Goal: Transaction & Acquisition: Purchase product/service

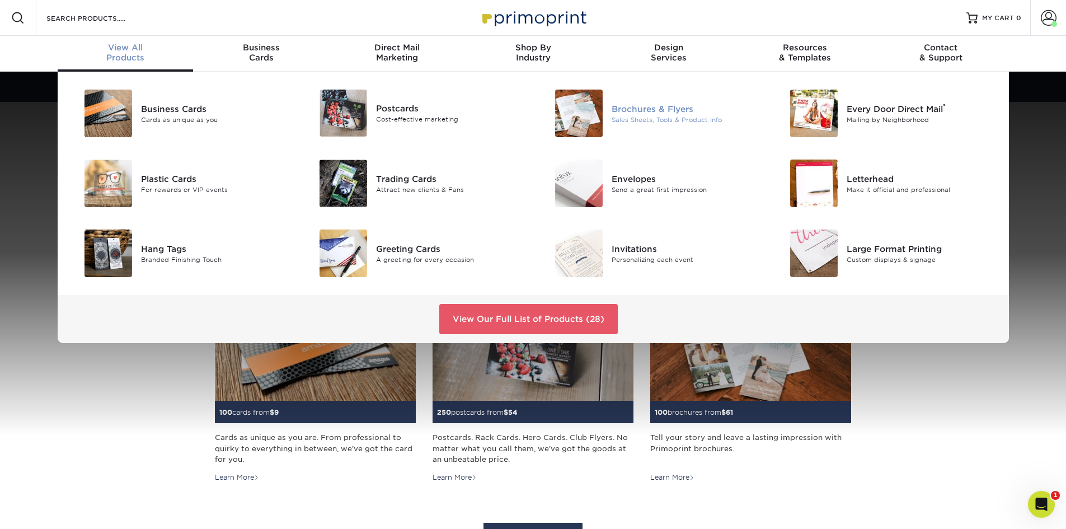
click at [639, 117] on div "Sales Sheets, Tools & Product Info" at bounding box center [685, 120] width 148 height 10
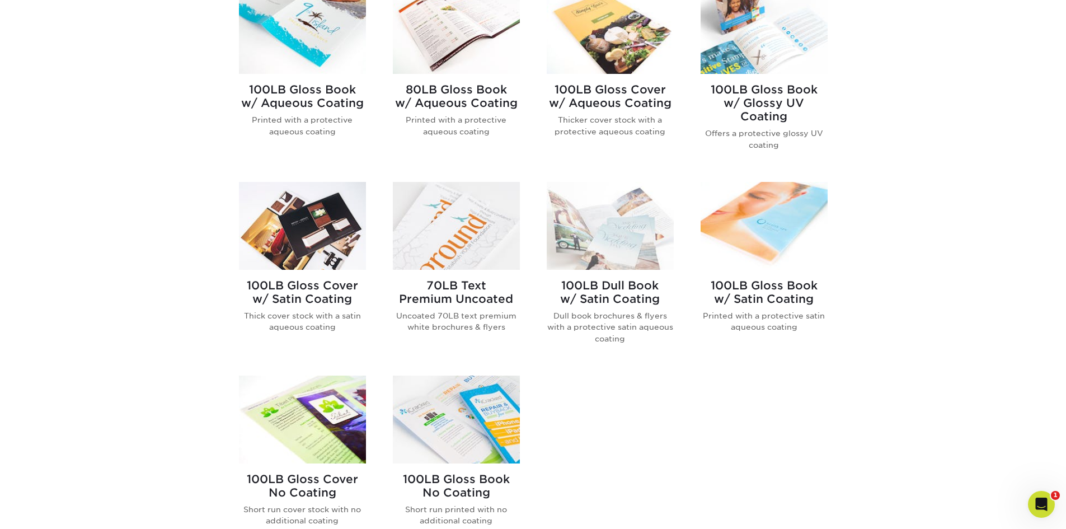
scroll to position [559, 0]
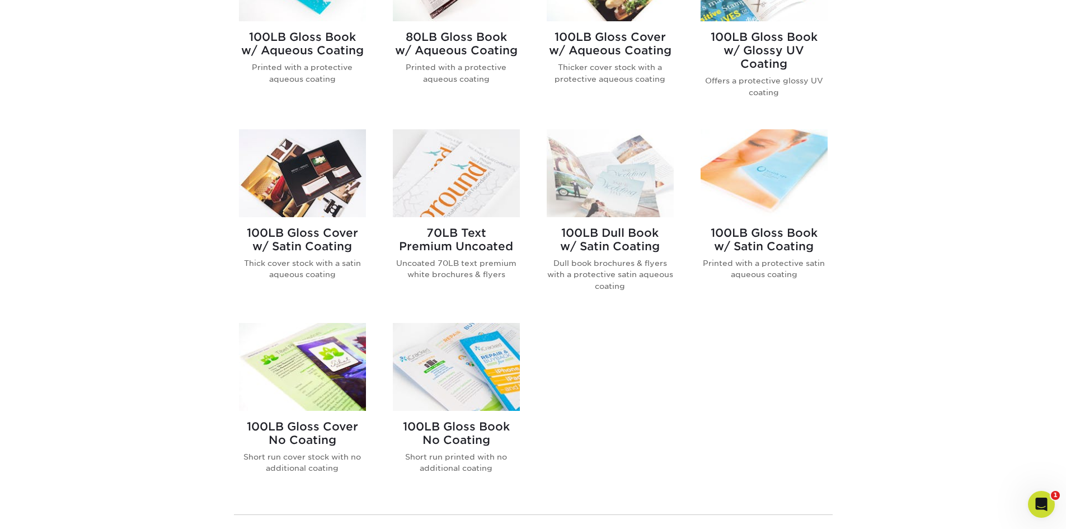
click at [313, 364] on img at bounding box center [302, 367] width 127 height 88
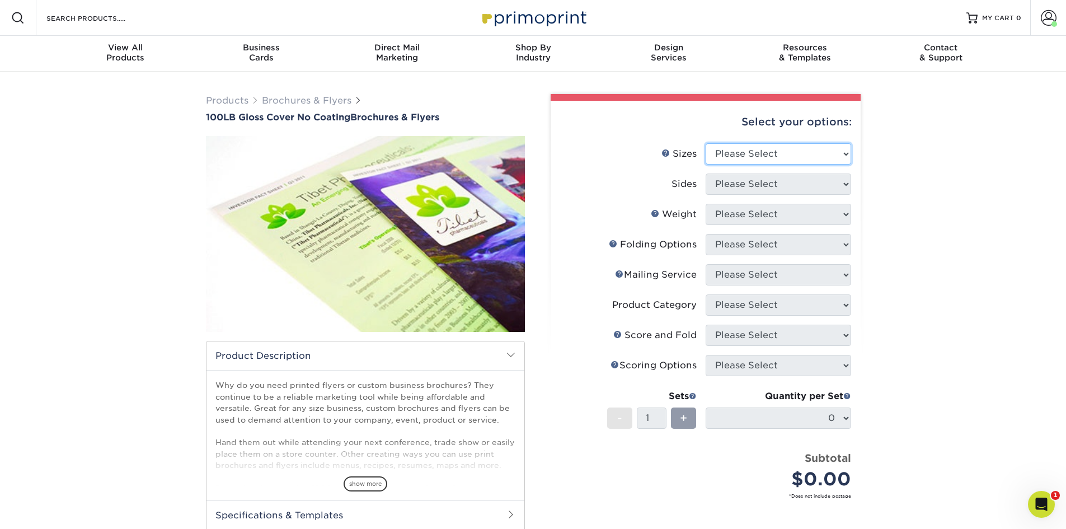
click at [744, 157] on select "Please Select 3.67" x 8.5" 4" x 8.5" 4" x 8.5" 4" x 11" 4" x 12" 4.25" x 11" 4.…" at bounding box center [777, 153] width 145 height 21
select select "8.50x11.00"
click at [705, 143] on select "Please Select 3.67" x 8.5" 4" x 8.5" 4" x 8.5" 4" x 11" 4" x 12" 4.25" x 11" 4.…" at bounding box center [777, 153] width 145 height 21
click at [749, 183] on select "Please Select Print Both Sides Print Front Only" at bounding box center [777, 183] width 145 height 21
select select "13abbda7-1d64-4f25-8bb2-c179b224825d"
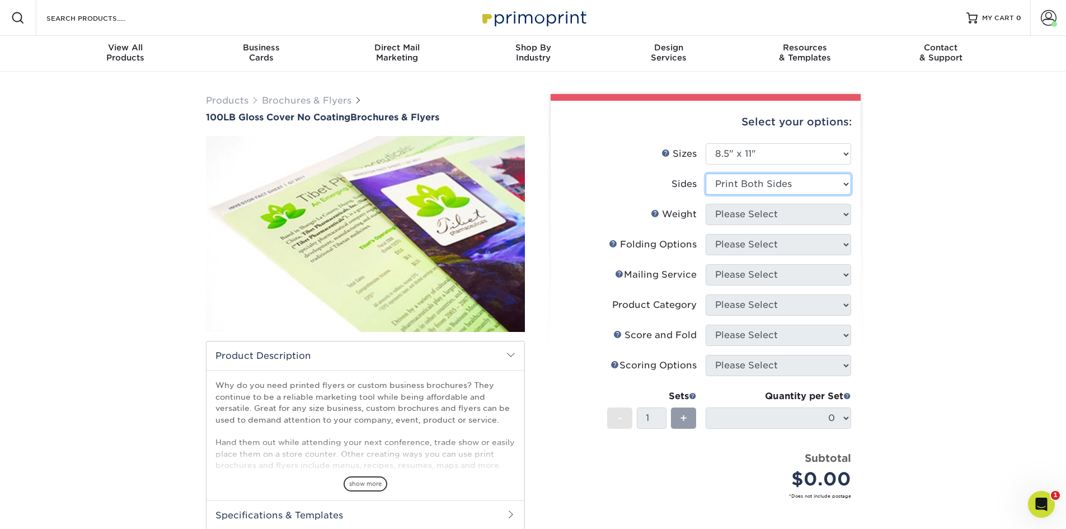
click at [705, 173] on select "Please Select Print Both Sides Print Front Only" at bounding box center [777, 183] width 145 height 21
click at [750, 213] on select "Please Select 100LB" at bounding box center [777, 214] width 145 height 21
select select "100LB"
click at [705, 204] on select "Please Select 100LB" at bounding box center [777, 214] width 145 height 21
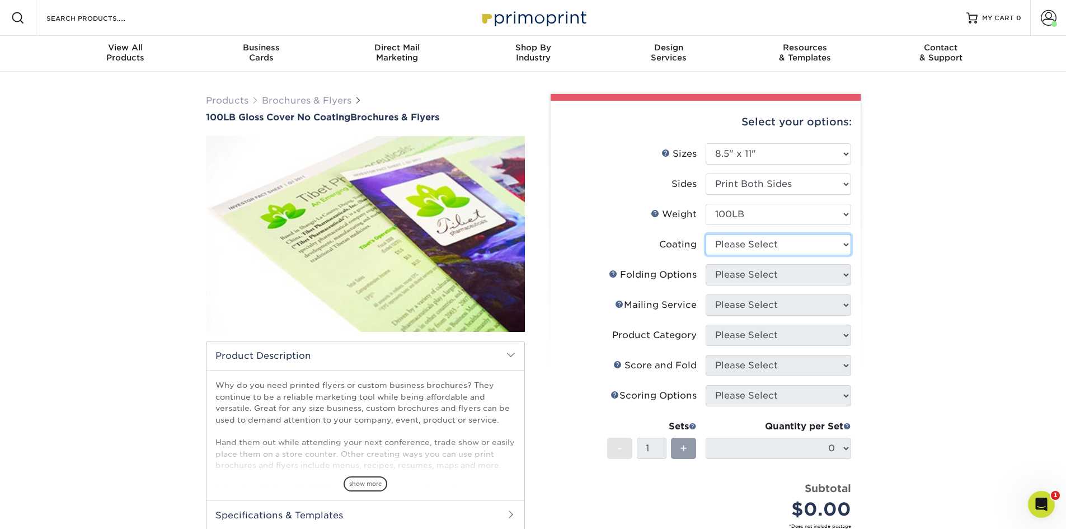
click at [739, 246] on select at bounding box center [777, 244] width 145 height 21
select select "3e7618de-abca-4bda-9f97-8b9129e913d8"
click at [705, 234] on select at bounding box center [777, 244] width 145 height 21
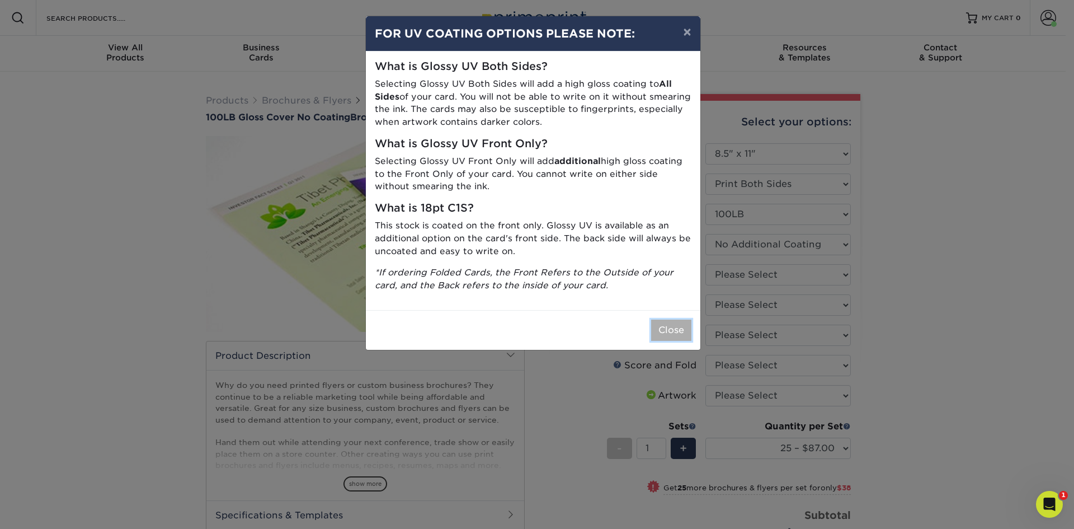
click at [674, 331] on button "Close" at bounding box center [671, 329] width 40 height 21
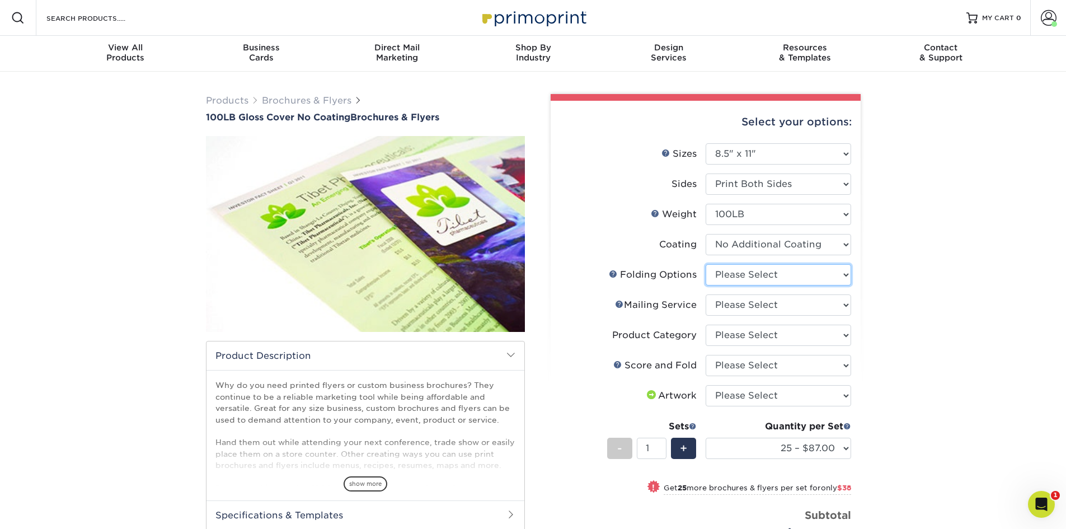
click at [744, 277] on select "Please Select FLAT - No Folding" at bounding box center [777, 274] width 145 height 21
click at [921, 281] on div "Products Brochures & Flyers 100LB Gloss Cover No Coating Brochures & Flyers sho…" at bounding box center [533, 398] width 1066 height 653
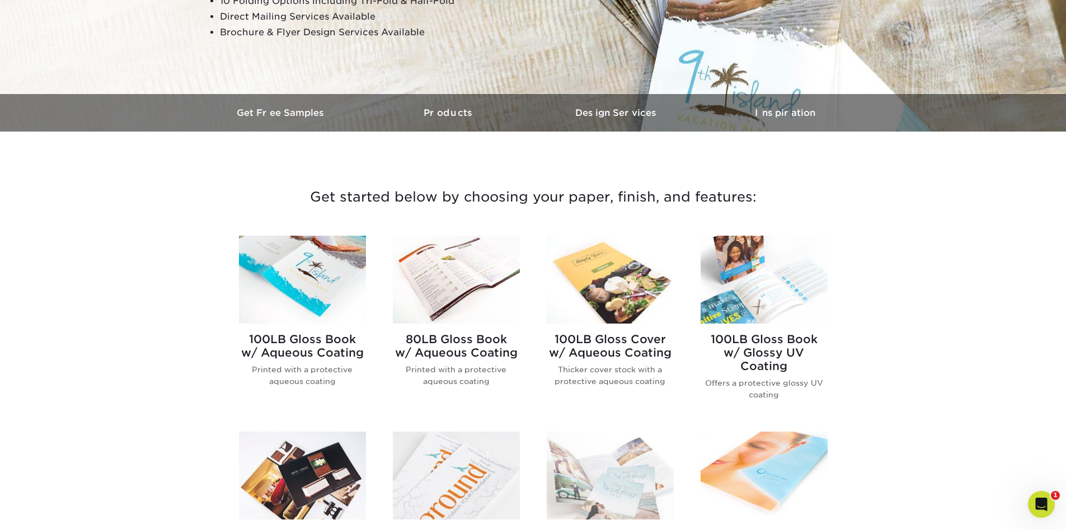
scroll to position [280, 0]
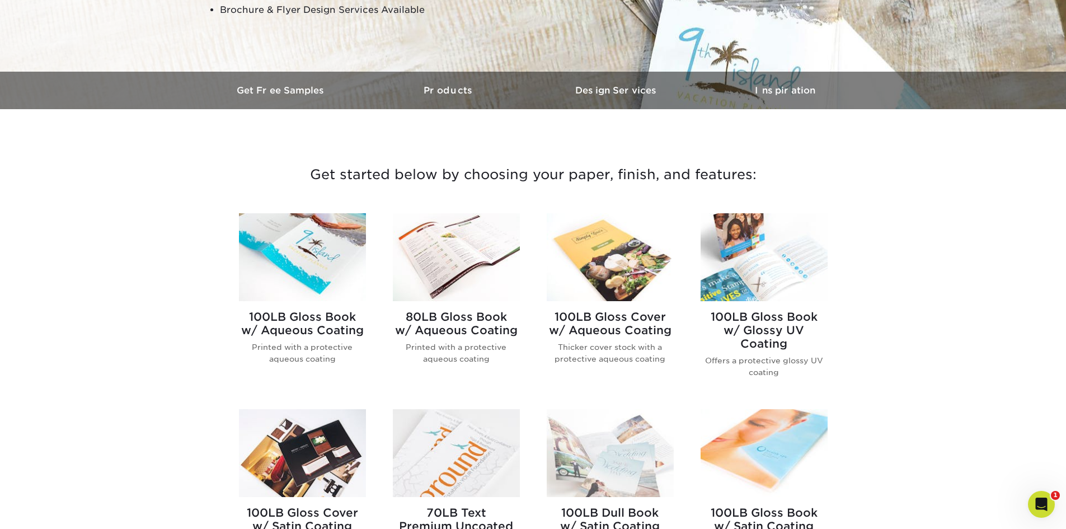
click at [294, 280] on img at bounding box center [302, 257] width 127 height 88
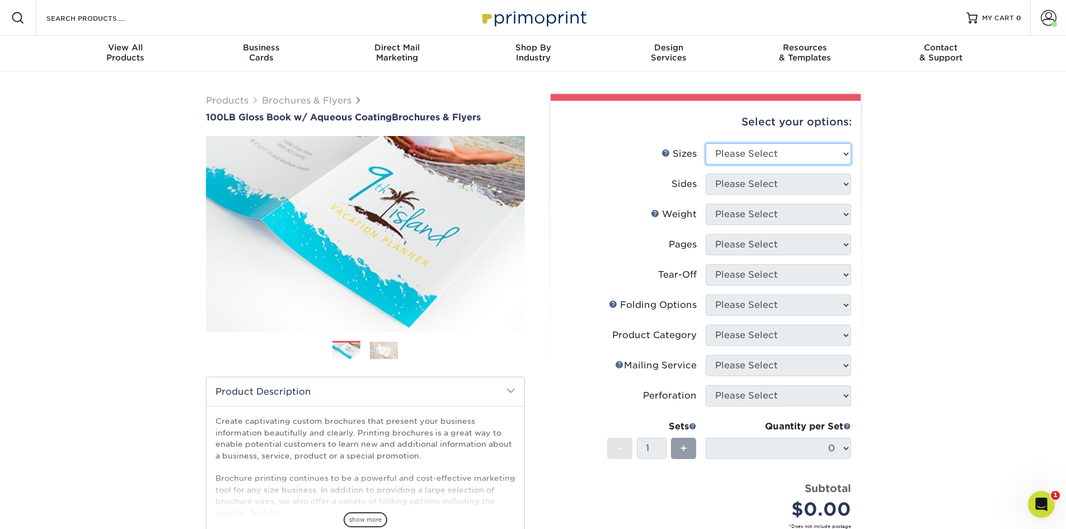
click at [760, 153] on select "Please Select 3.5" x 8.5" 3.5" x 11" 3.67" x 8.5" 4" x 6" 4" x 8.5" 4" x 9" 4" …" at bounding box center [777, 153] width 145 height 21
select select "8.50x11.00"
click at [705, 143] on select "Please Select 3.5" x 8.5" 3.5" x 11" 3.67" x 8.5" 4" x 6" 4" x 8.5" 4" x 9" 4" …" at bounding box center [777, 153] width 145 height 21
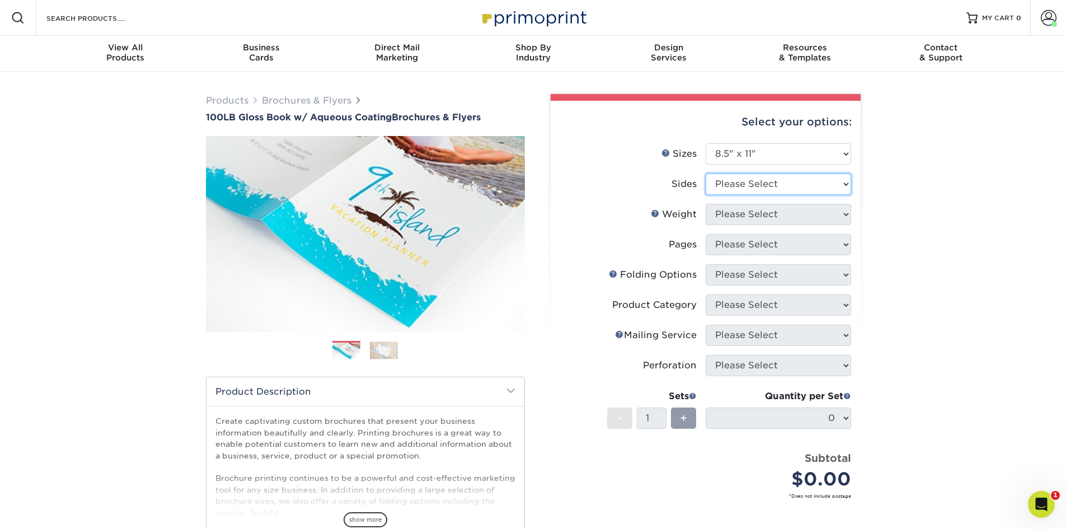
click at [747, 183] on select "Please Select Print Both Sides Print Front Only" at bounding box center [777, 183] width 145 height 21
select select "13abbda7-1d64-4f25-8bb2-c179b224825d"
click at [705, 173] on select "Please Select Print Both Sides Print Front Only" at bounding box center [777, 183] width 145 height 21
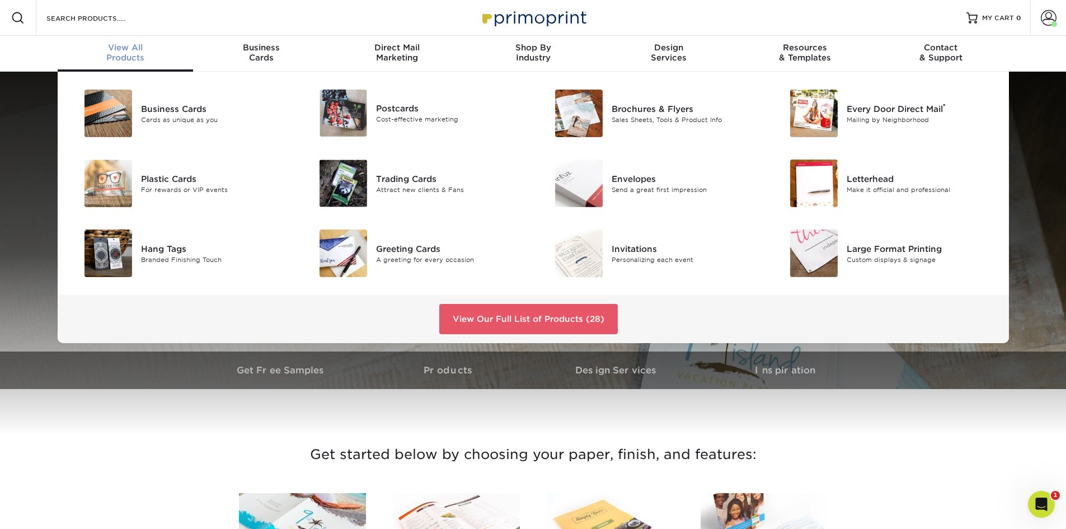
click at [133, 50] on span "View All" at bounding box center [126, 48] width 136 height 10
click at [510, 322] on link "View Our Full List of Products (28)" at bounding box center [528, 319] width 178 height 30
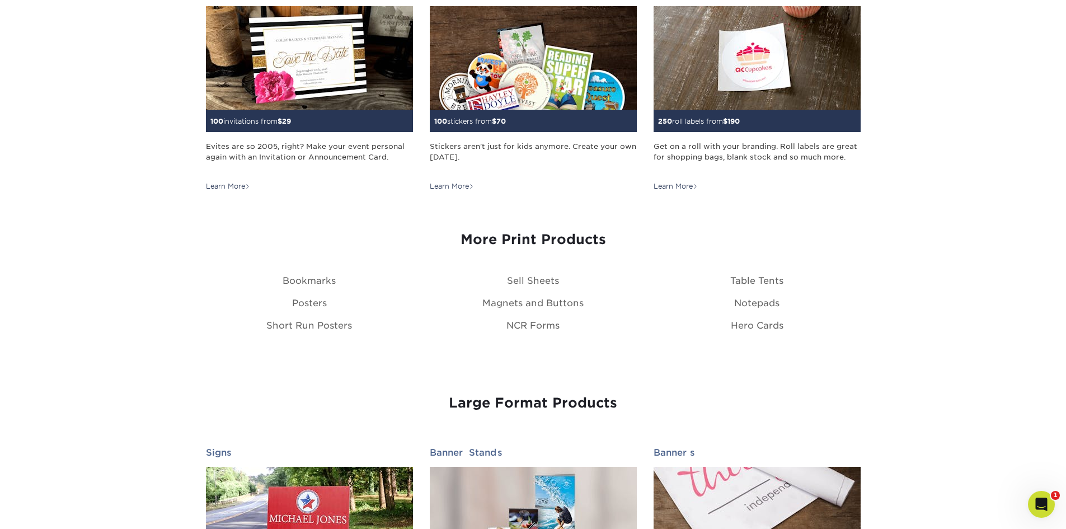
scroll to position [1175, 0]
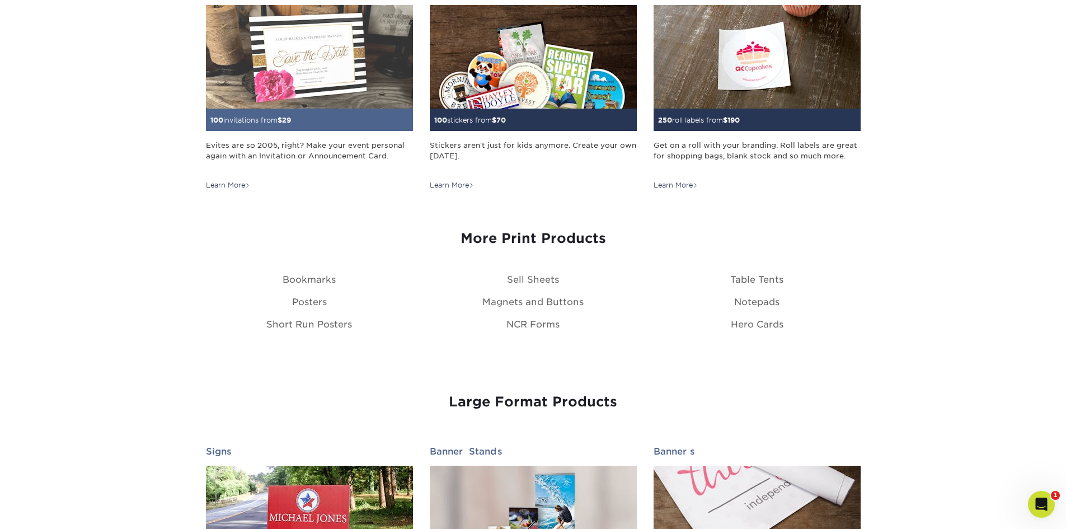
click at [234, 186] on div "Learn More" at bounding box center [228, 185] width 44 height 10
